Goal: Task Accomplishment & Management: Manage account settings

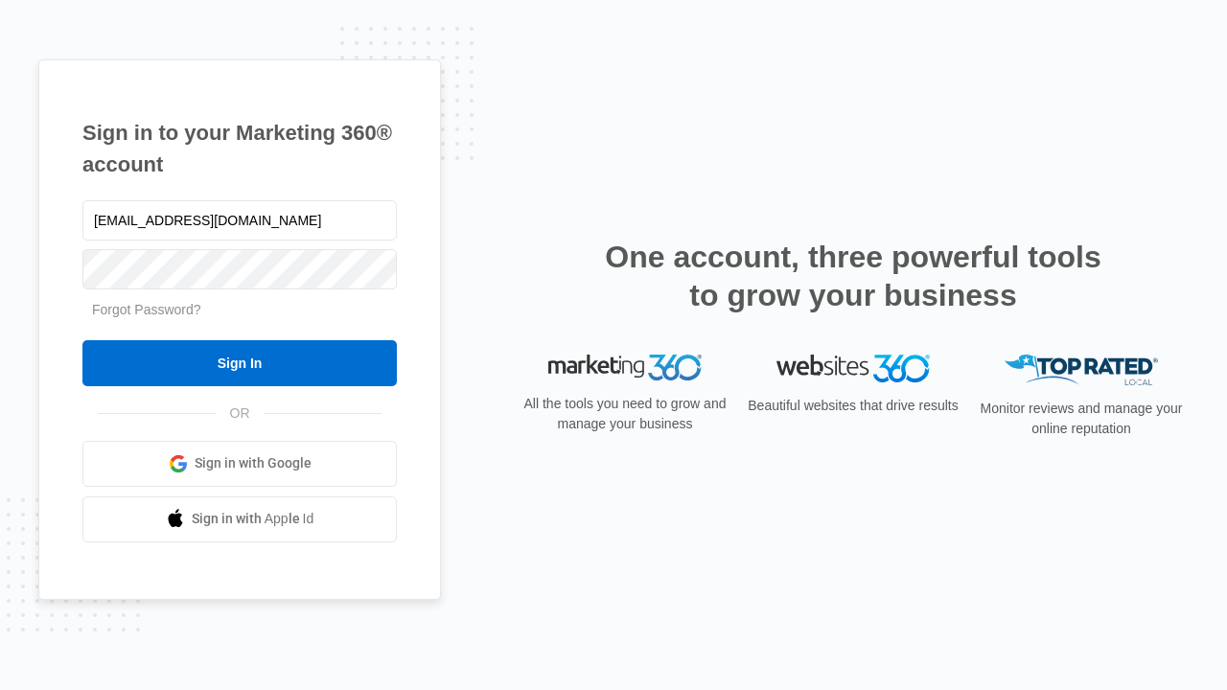
type input "[EMAIL_ADDRESS][DOMAIN_NAME]"
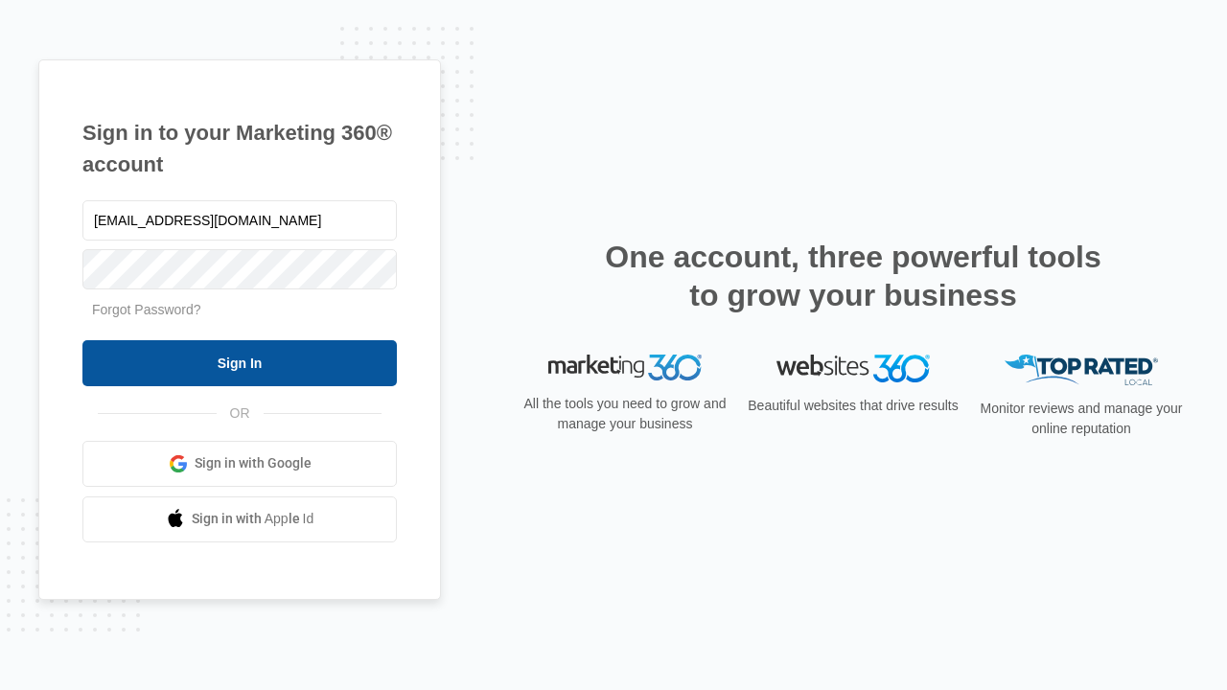
click at [240, 362] on input "Sign In" at bounding box center [239, 363] width 315 height 46
